Goal: Task Accomplishment & Management: Complete application form

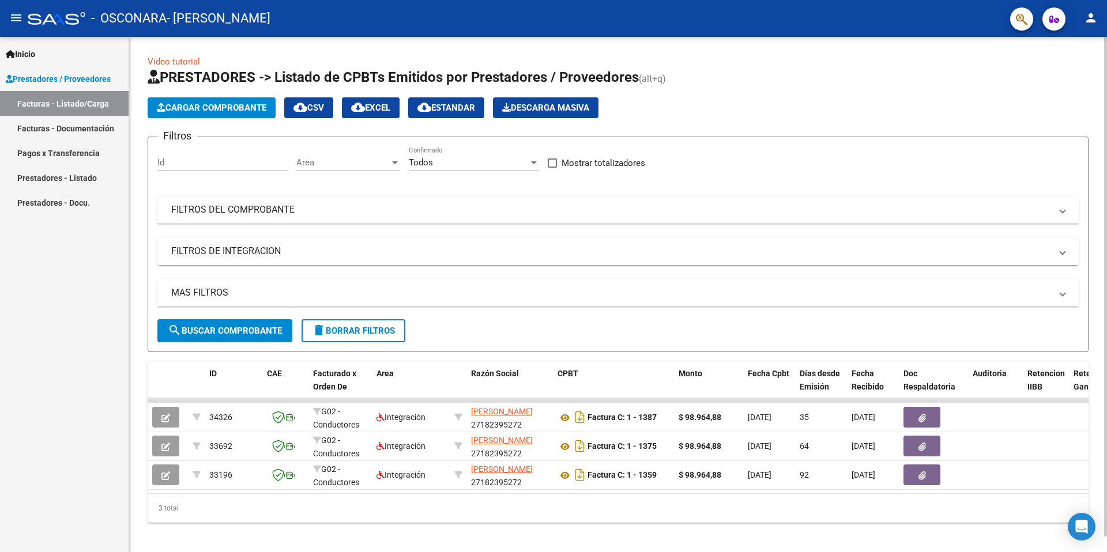
click at [227, 108] on span "Cargar Comprobante" at bounding box center [212, 108] width 110 height 10
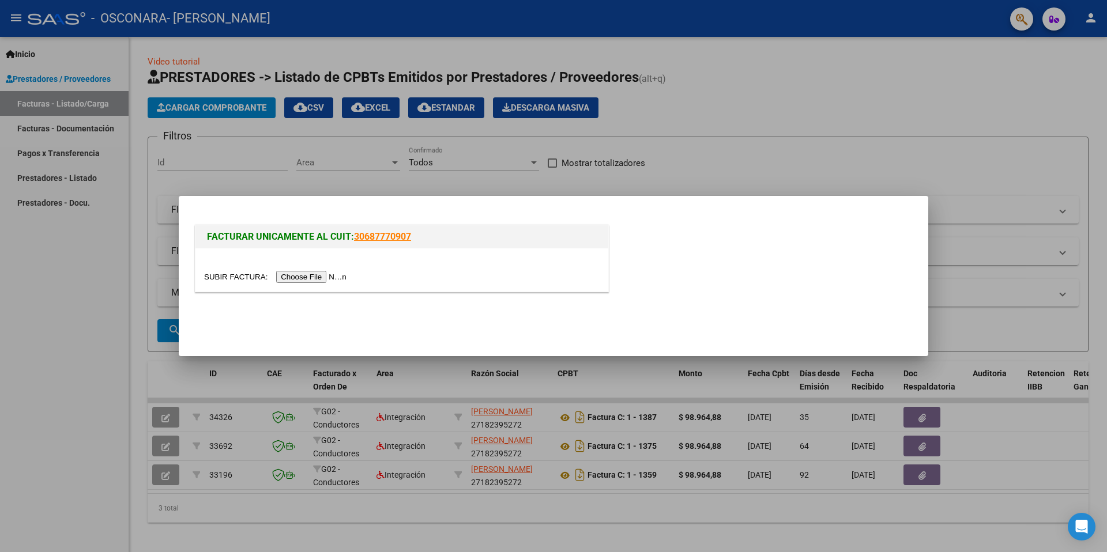
click at [325, 278] on input "file" at bounding box center [277, 277] width 146 height 12
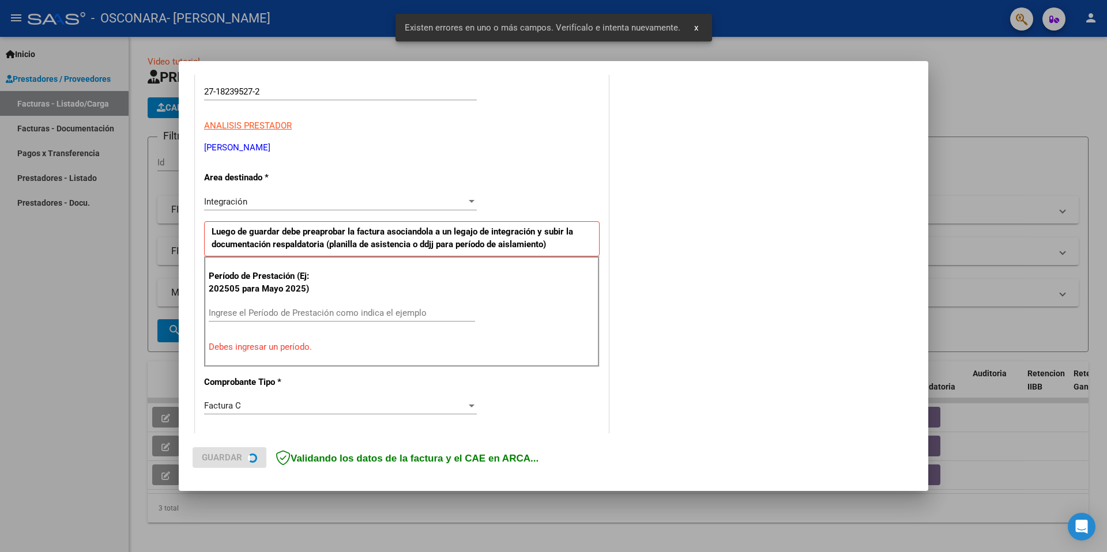
scroll to position [199, 0]
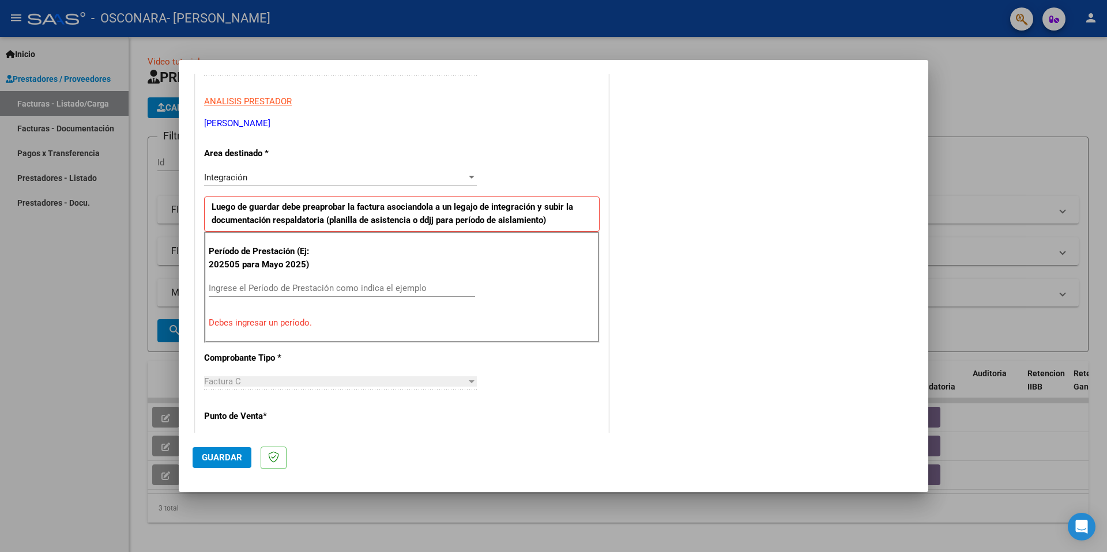
click at [307, 179] on div "Integración" at bounding box center [335, 177] width 262 height 10
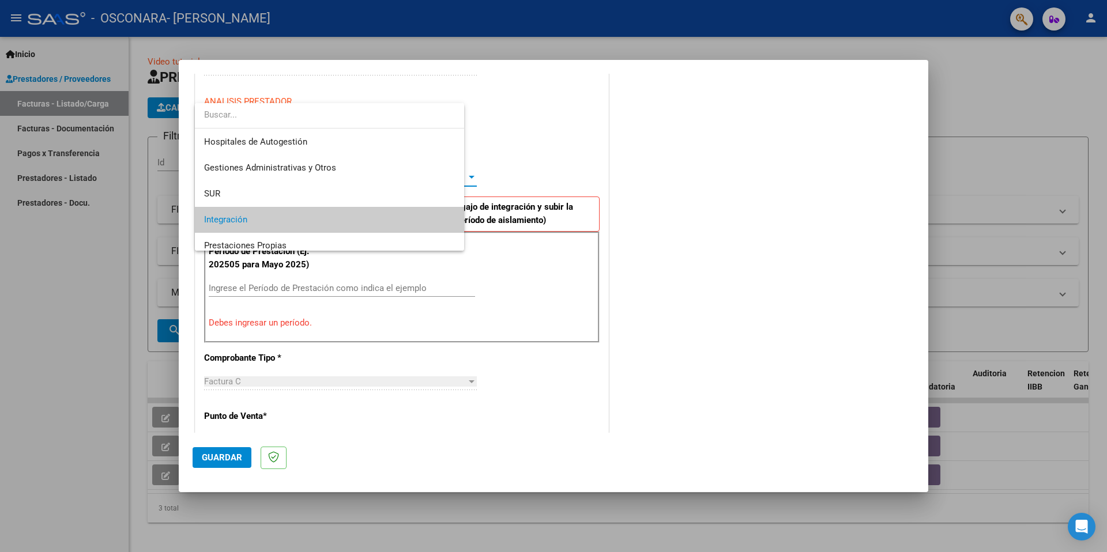
scroll to position [43, 0]
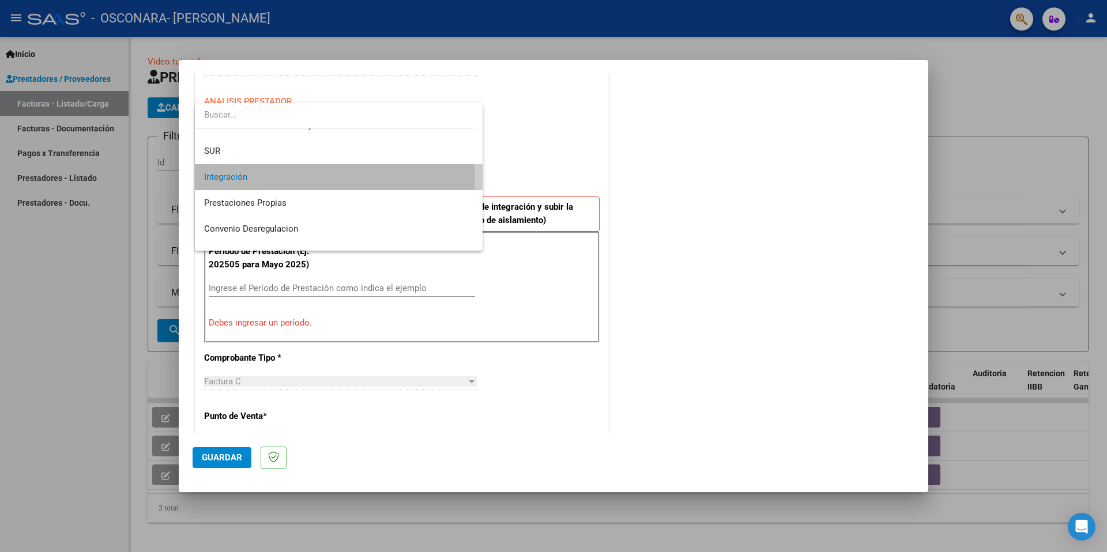
click at [307, 179] on span "Integración" at bounding box center [338, 177] width 269 height 26
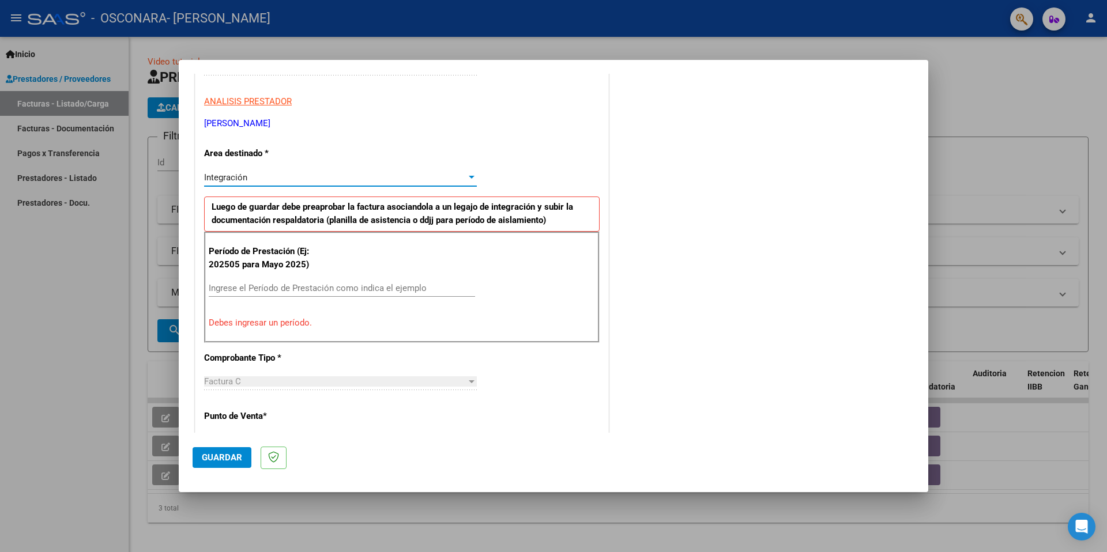
click at [427, 281] on div "Ingrese el Período de Prestación como indica el ejemplo" at bounding box center [342, 288] width 266 height 17
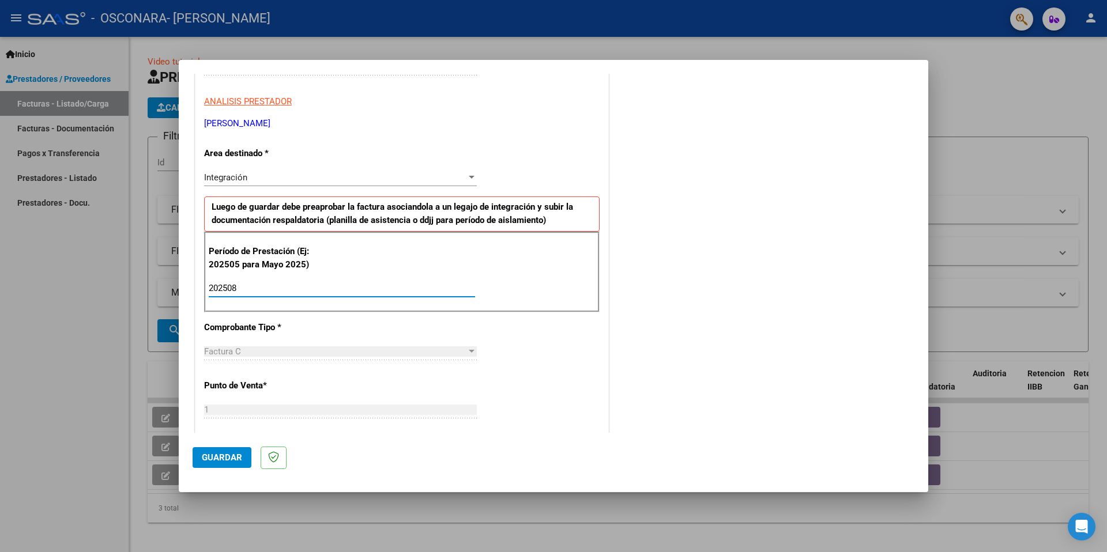
scroll to position [243, 0]
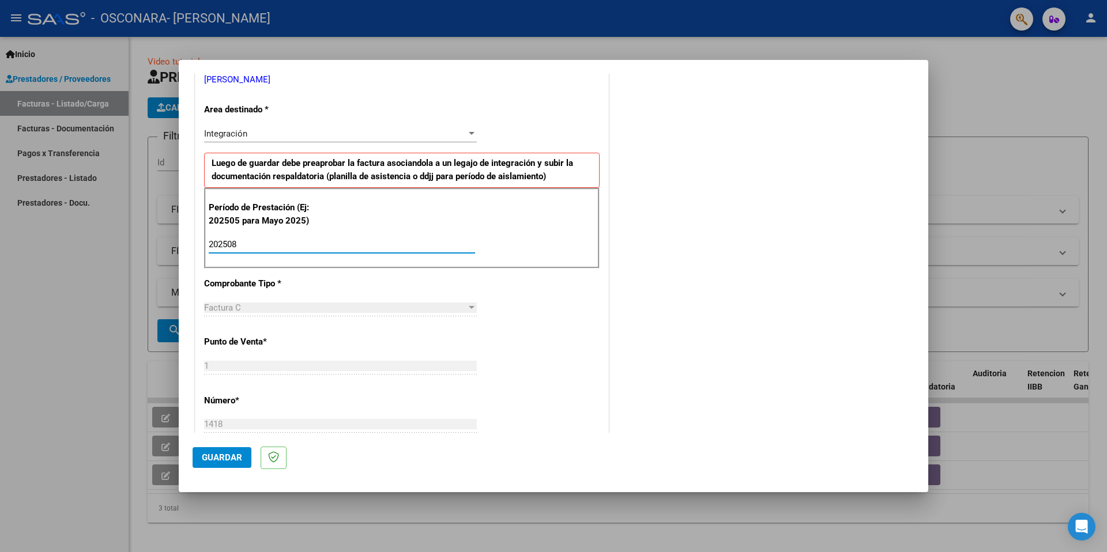
type input "202508"
click at [229, 460] on span "Guardar" at bounding box center [222, 458] width 40 height 10
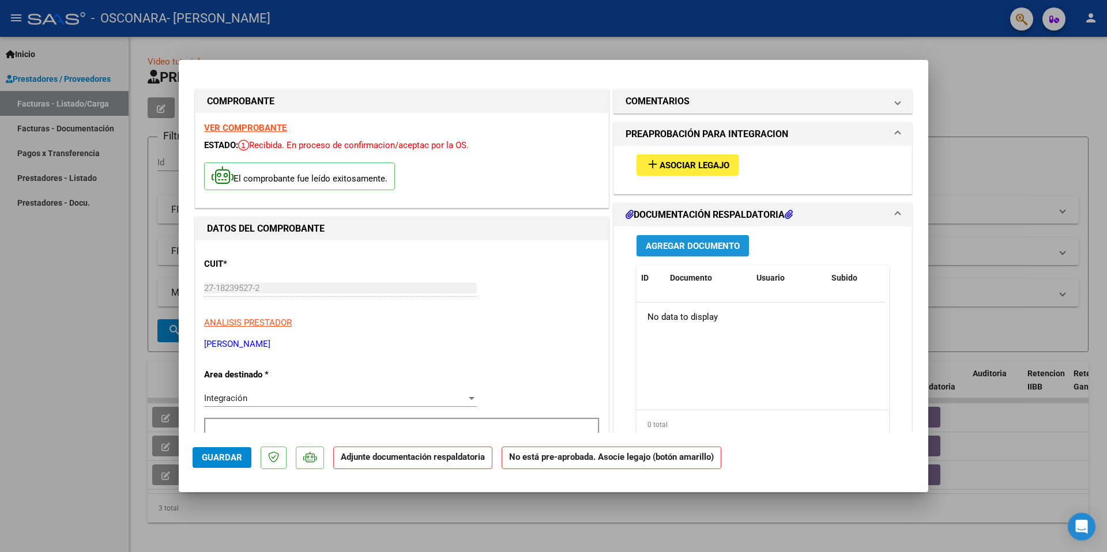
click at [704, 243] on span "Agregar Documento" at bounding box center [693, 246] width 94 height 10
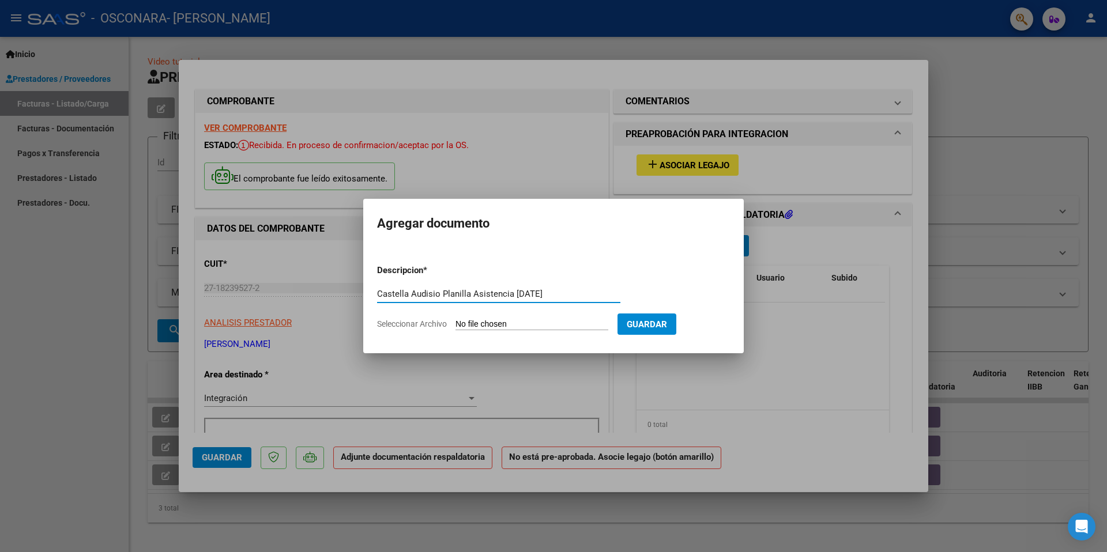
type input "Castella Audisio Planilla Asistencia [DATE]"
click at [537, 323] on input "Seleccionar Archivo" at bounding box center [532, 324] width 153 height 11
type input "C:\fakepath\Castella Audisio Planilla Asistencia [DATE].pdf"
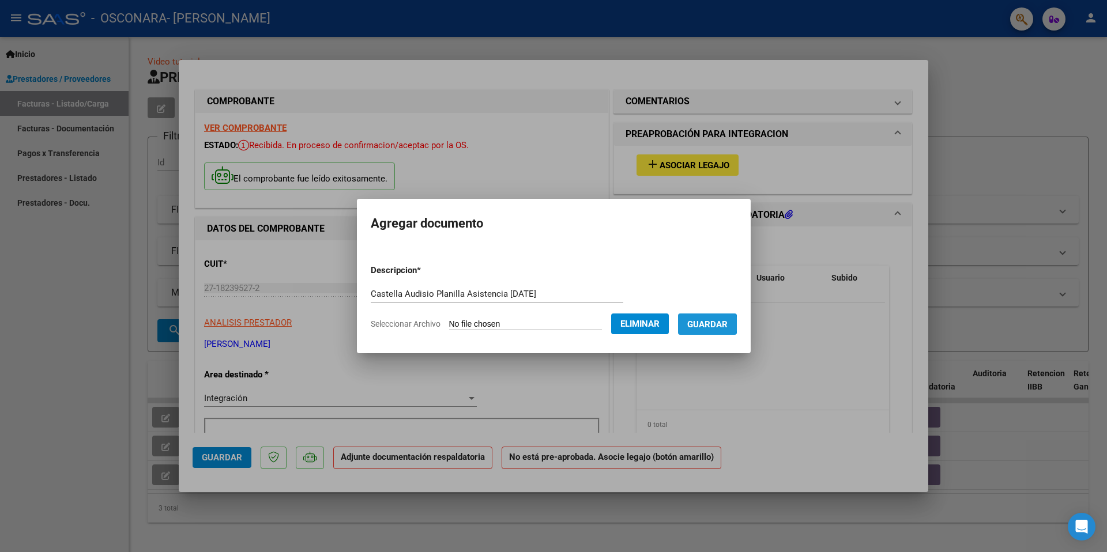
click at [710, 324] on span "Guardar" at bounding box center [707, 324] width 40 height 10
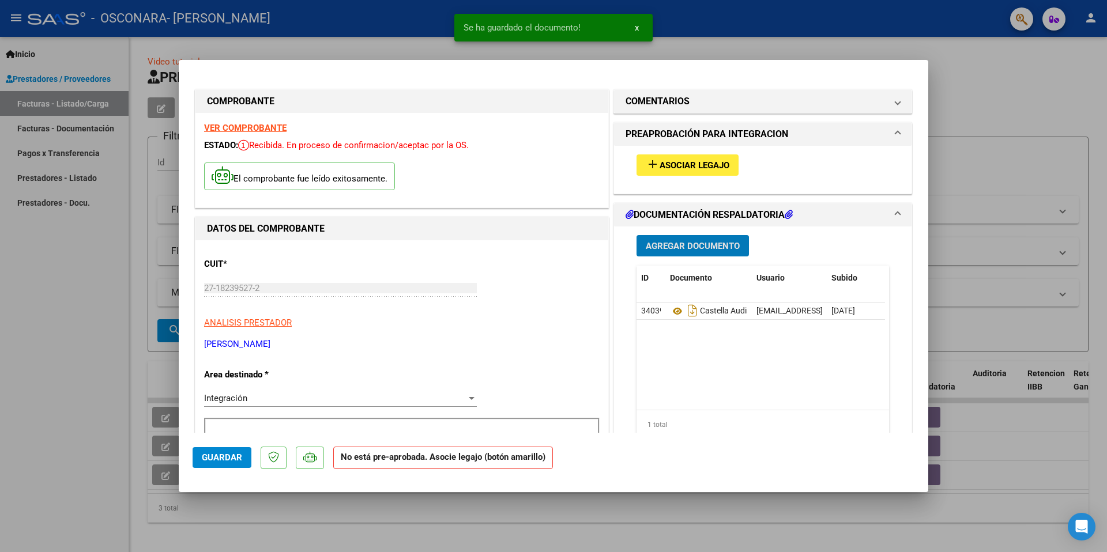
click at [689, 246] on span "Agregar Documento" at bounding box center [693, 246] width 94 height 10
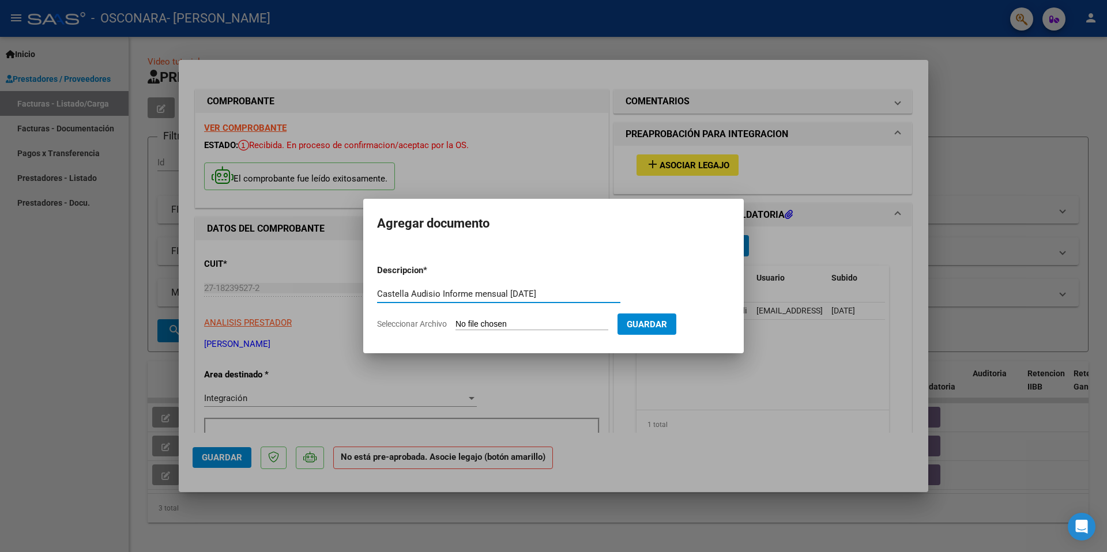
type input "Castella Audisio Informe mensual [DATE]"
click at [527, 327] on input "Seleccionar Archivo" at bounding box center [532, 324] width 153 height 11
type input "C:\fakepath\Castella Audisio Informe Mensual [DATE].pdf"
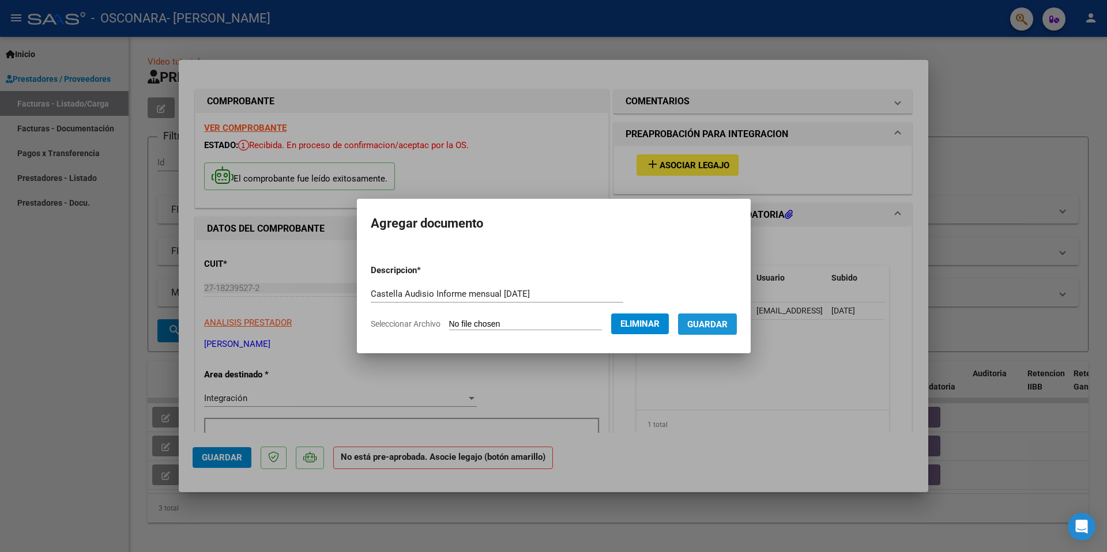
click at [719, 324] on span "Guardar" at bounding box center [707, 324] width 40 height 10
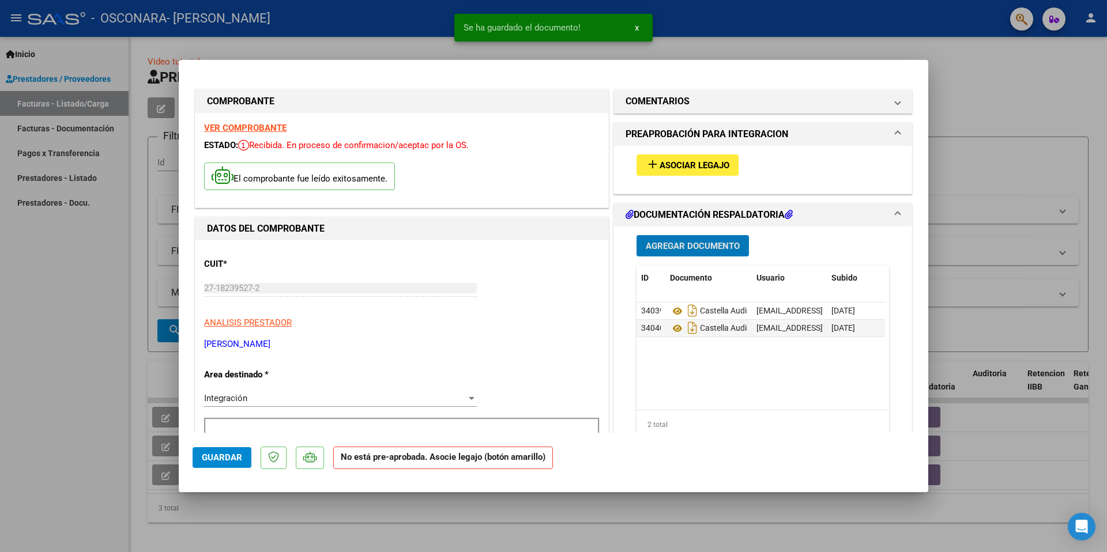
scroll to position [134, 0]
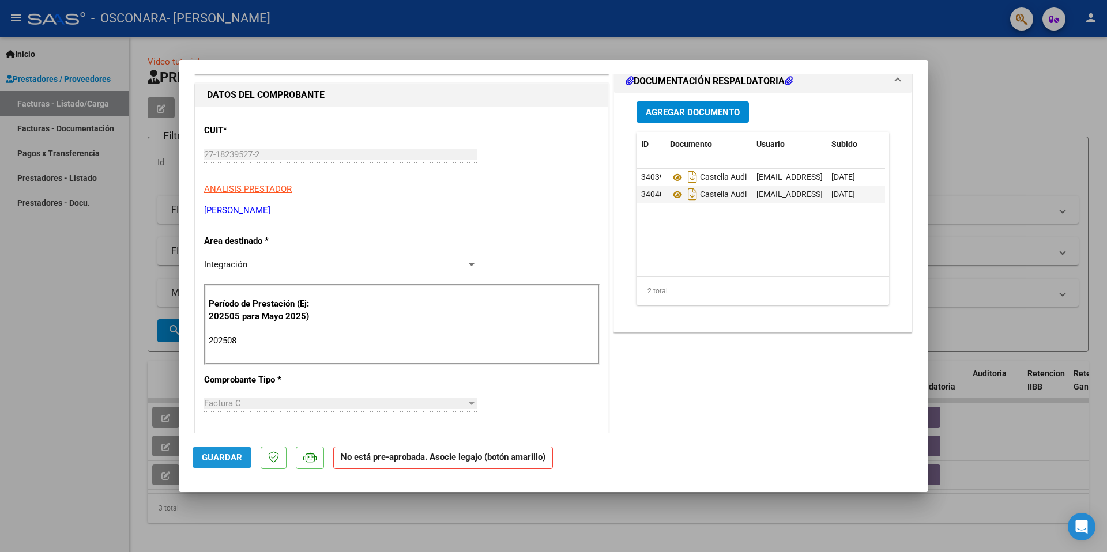
click at [220, 458] on span "Guardar" at bounding box center [222, 458] width 40 height 10
click at [483, 459] on strong "No está pre-aprobada. Asocie legajo (botón amarillo)" at bounding box center [443, 458] width 220 height 22
click at [443, 457] on strong "No está pre-aprobada. Asocie legajo (botón amarillo)" at bounding box center [443, 458] width 220 height 22
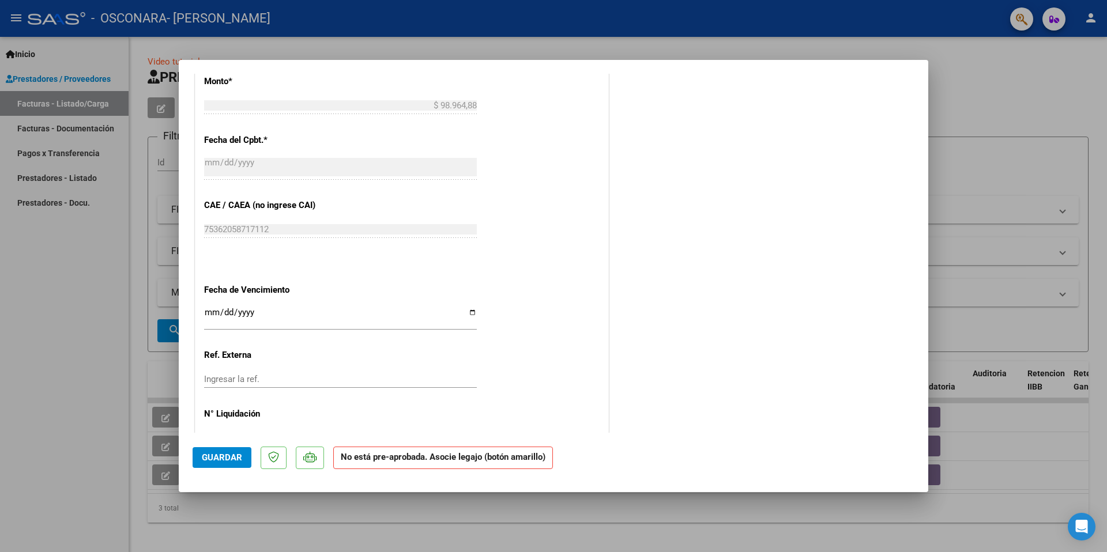
scroll to position [641, 0]
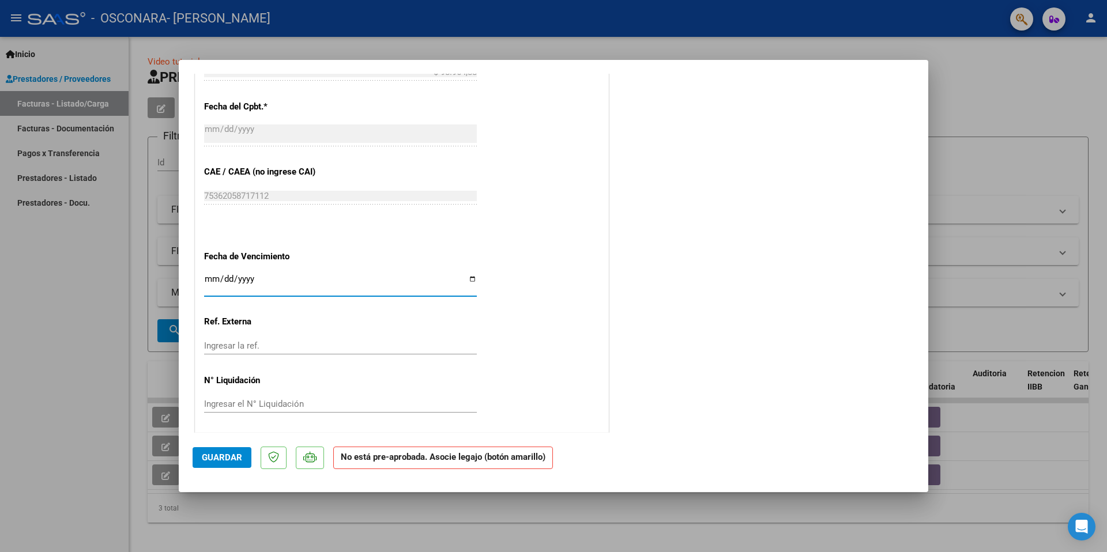
click at [468, 279] on input "Ingresar la fecha" at bounding box center [340, 283] width 273 height 18
type input "[DATE]"
click at [250, 341] on input "Ingresar la ref." at bounding box center [340, 346] width 273 height 10
click at [323, 399] on input "Ingresar el N° Liquidación" at bounding box center [340, 404] width 273 height 10
click at [232, 458] on span "Guardar" at bounding box center [222, 458] width 40 height 10
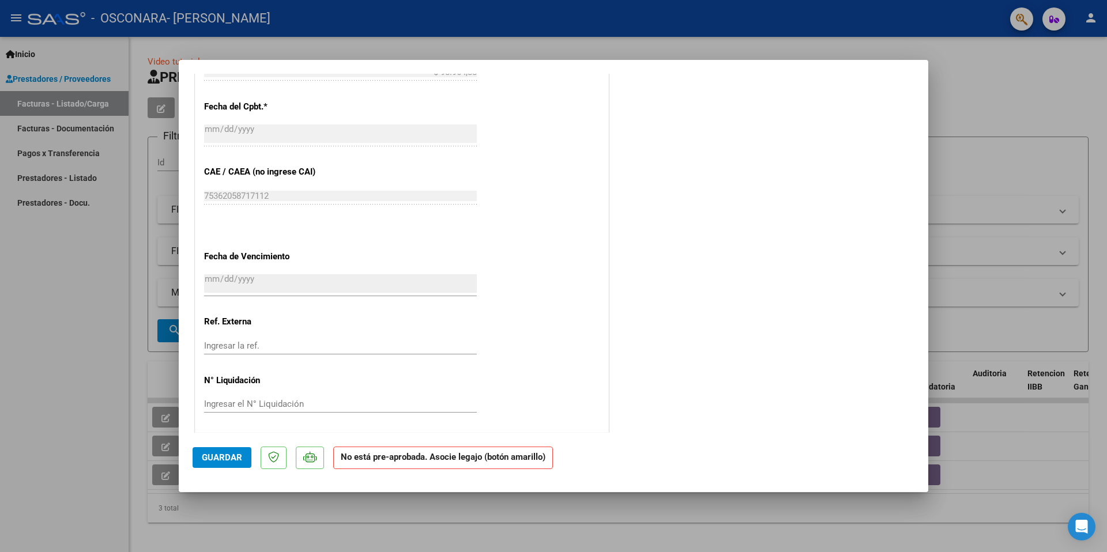
click at [924, 456] on mat-dialog-container "COMPROBANTE VER COMPROBANTE ESTADO: Recibida. En proceso de confirmacion/acepta…" at bounding box center [554, 276] width 750 height 432
click at [924, 460] on mat-dialog-container "COMPROBANTE VER COMPROBANTE ESTADO: Recibida. En proceso de confirmacion/acepta…" at bounding box center [554, 276] width 750 height 432
click at [970, 118] on div at bounding box center [553, 276] width 1107 height 552
type input "$ 0,00"
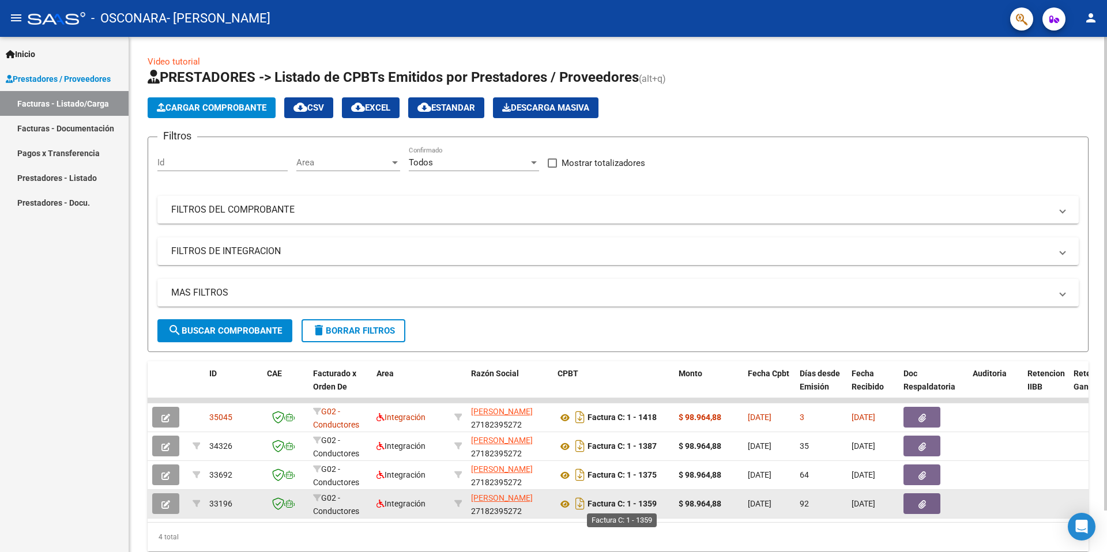
scroll to position [45, 0]
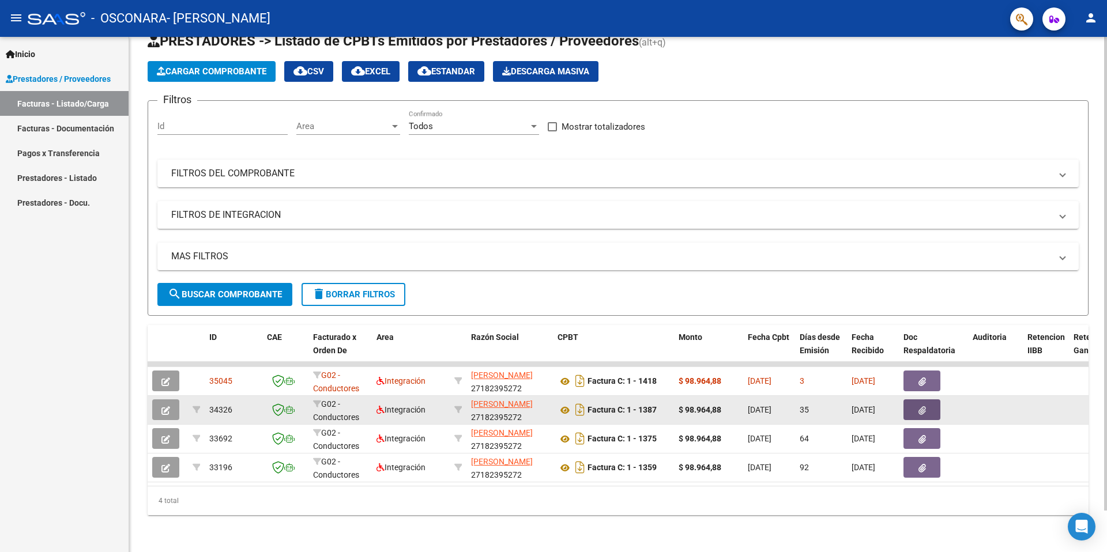
click at [924, 407] on icon "button" at bounding box center [922, 411] width 7 height 9
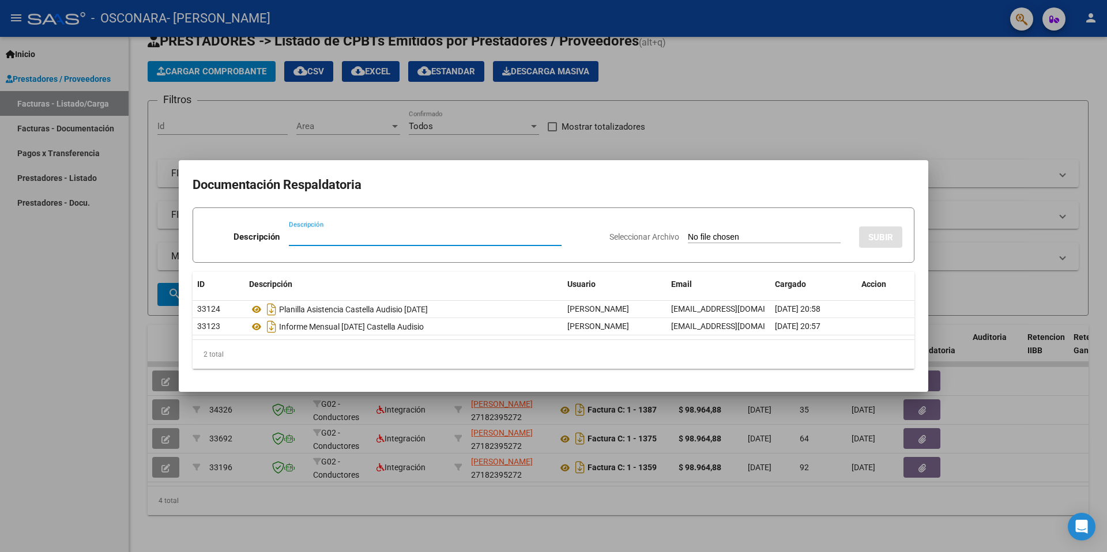
click at [801, 121] on div at bounding box center [553, 276] width 1107 height 552
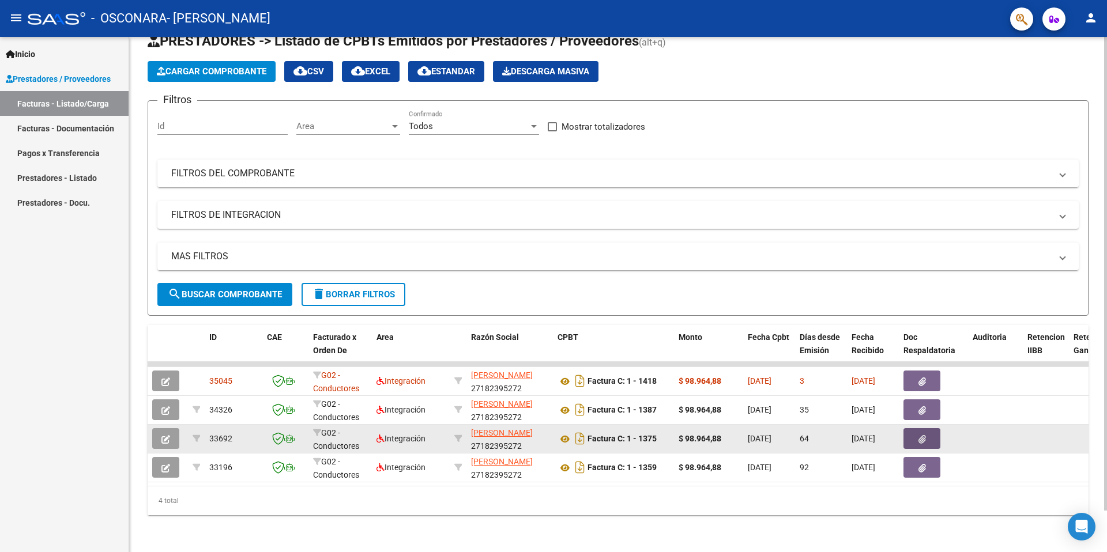
click at [923, 435] on icon "button" at bounding box center [922, 439] width 7 height 9
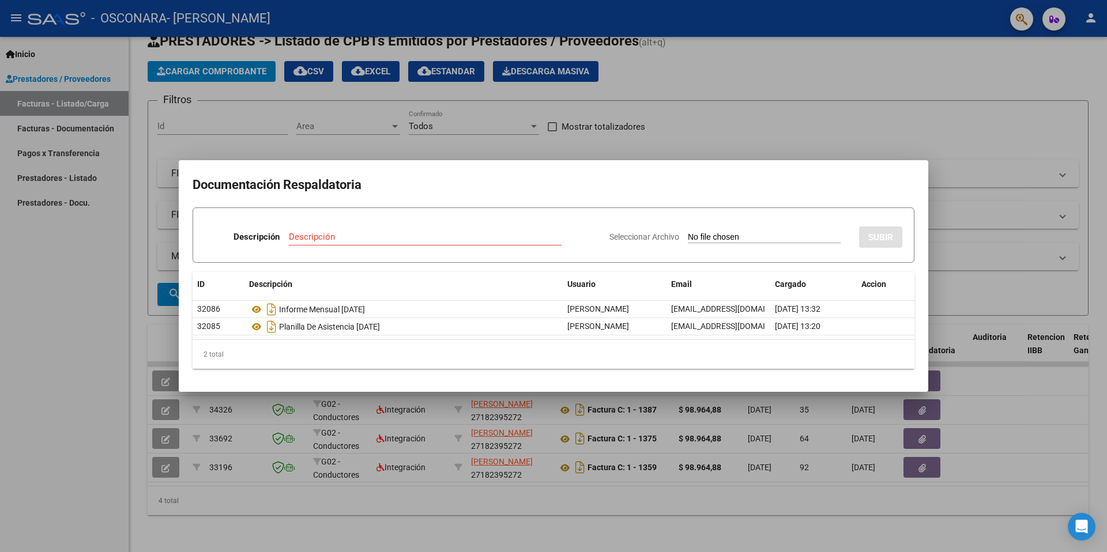
click at [776, 91] on div at bounding box center [553, 276] width 1107 height 552
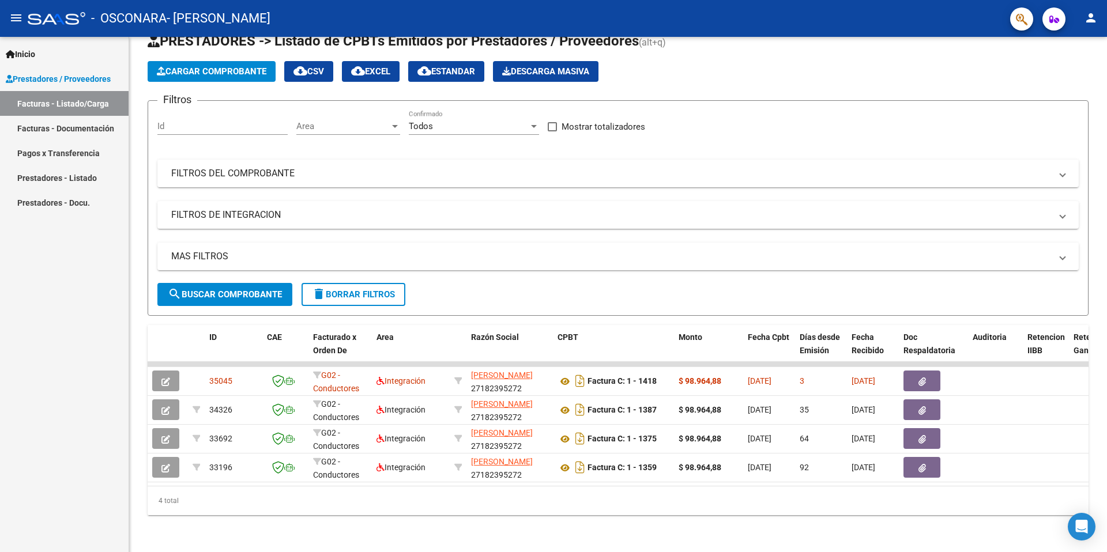
click at [68, 152] on link "Pagos x Transferencia" at bounding box center [64, 153] width 129 height 25
